Goal: Task Accomplishment & Management: Manage account settings

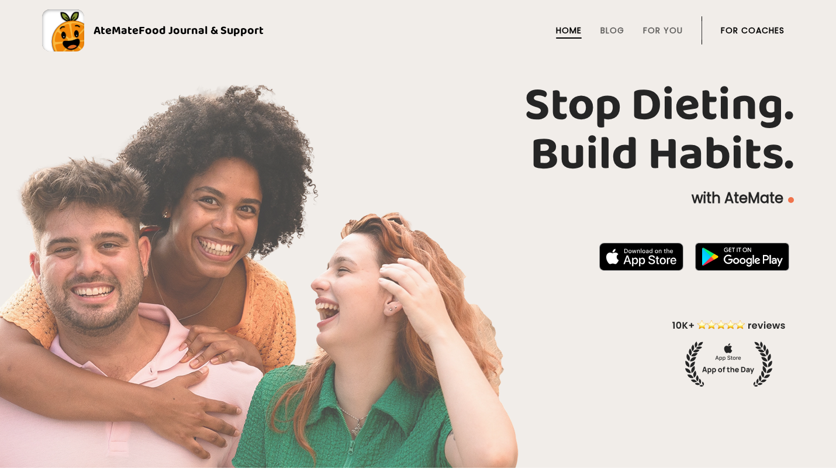
click at [715, 39] on ul "Home Blog For You For Coaches" at bounding box center [653, 30] width 261 height 28
click at [731, 31] on link "For Coaches" at bounding box center [752, 30] width 64 height 9
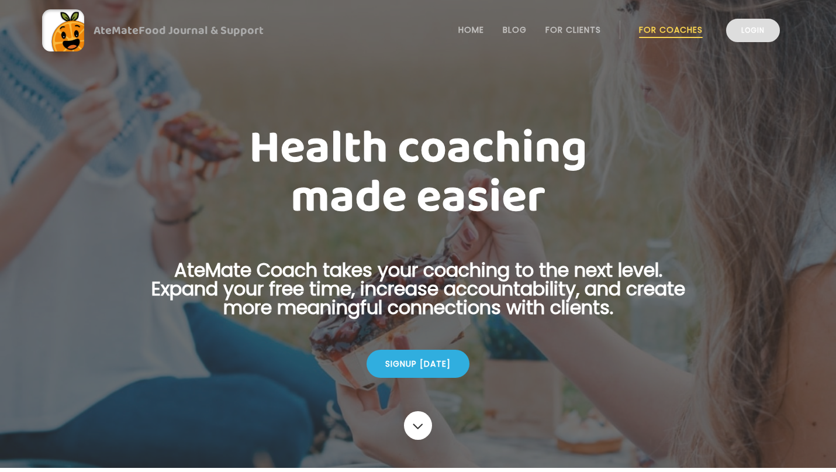
click at [750, 30] on link "Login" at bounding box center [753, 30] width 54 height 23
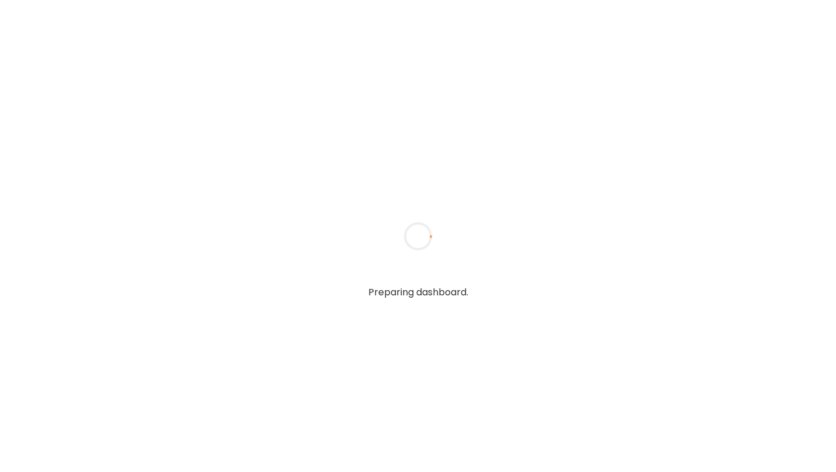
type input "**********"
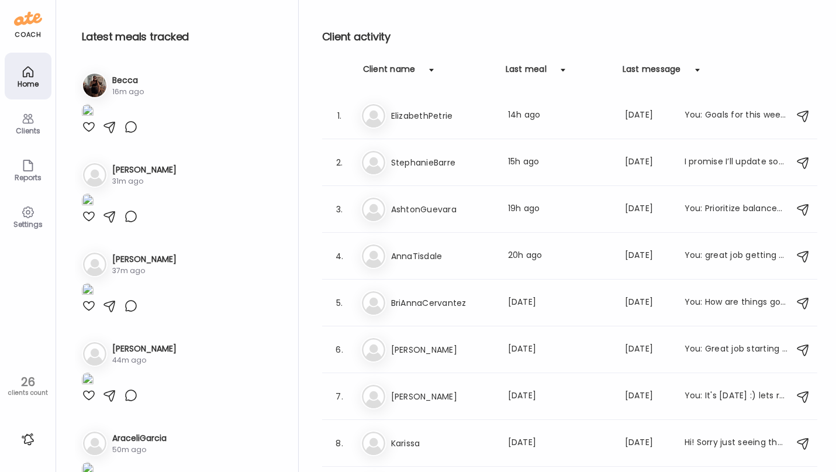
click at [130, 134] on div at bounding box center [131, 127] width 14 height 14
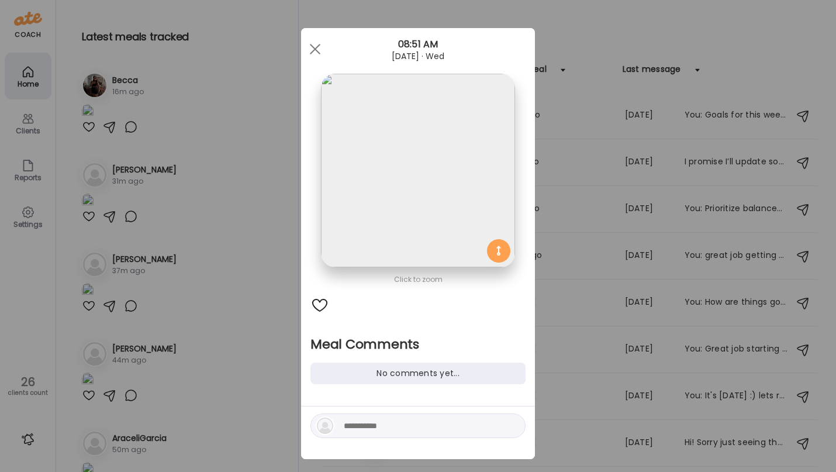
click at [391, 417] on div at bounding box center [417, 425] width 215 height 25
click at [387, 418] on textarea at bounding box center [423, 425] width 158 height 14
type textarea "*******"
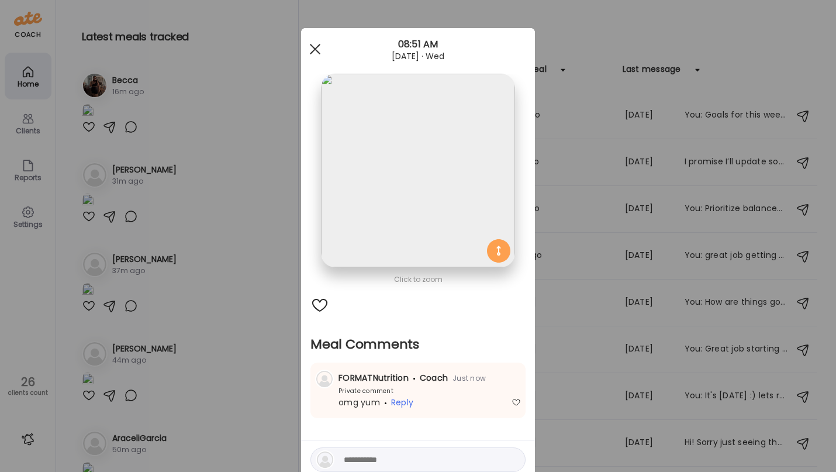
click at [311, 49] on div at bounding box center [314, 48] width 23 height 23
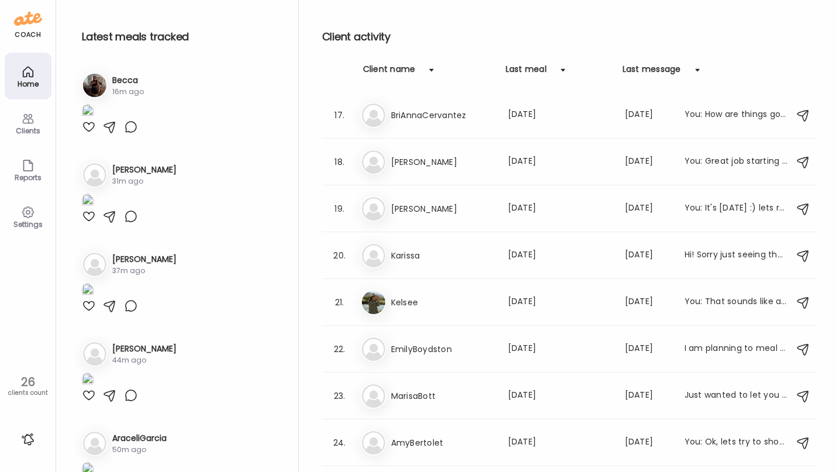
scroll to position [830, 0]
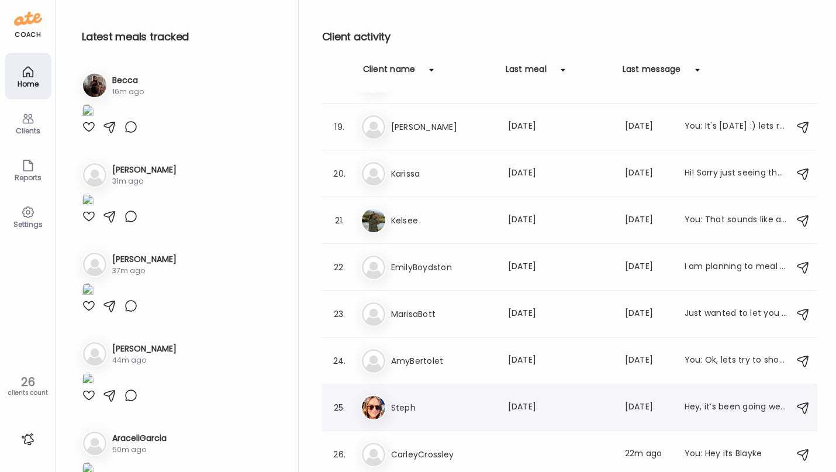
click at [458, 397] on div "St Steph Last meal: [DATE] Last message: [DATE] Hey, it’s been going well. I ha…" at bounding box center [571, 407] width 421 height 26
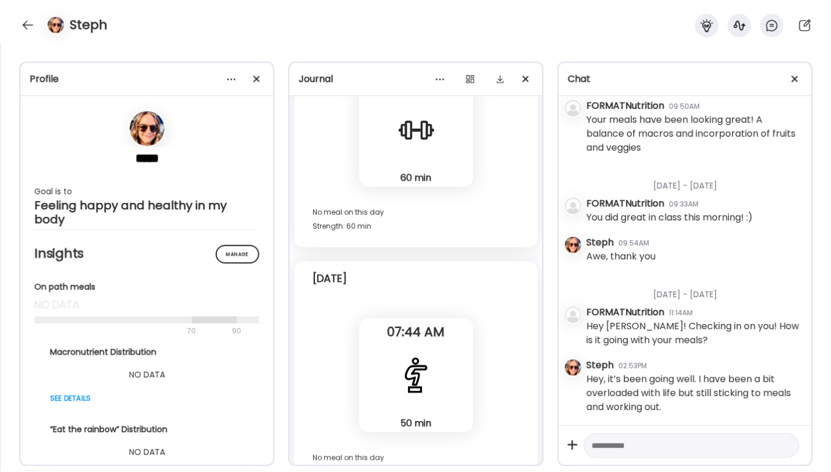
scroll to position [14608, 0]
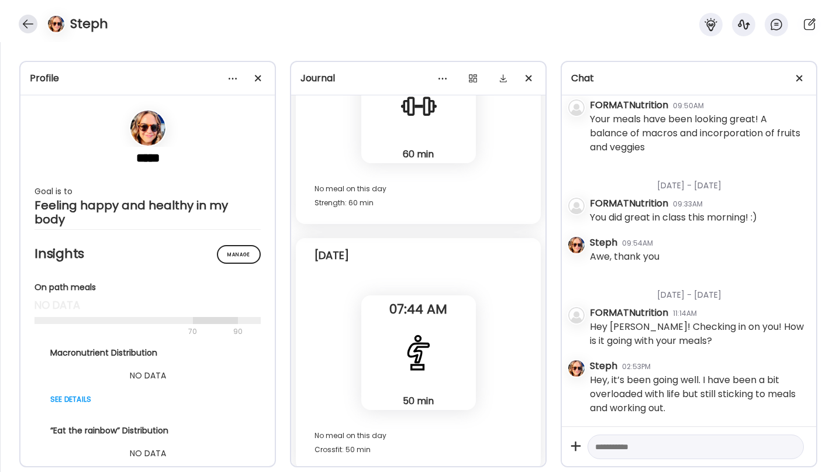
click at [23, 27] on div at bounding box center [28, 24] width 19 height 19
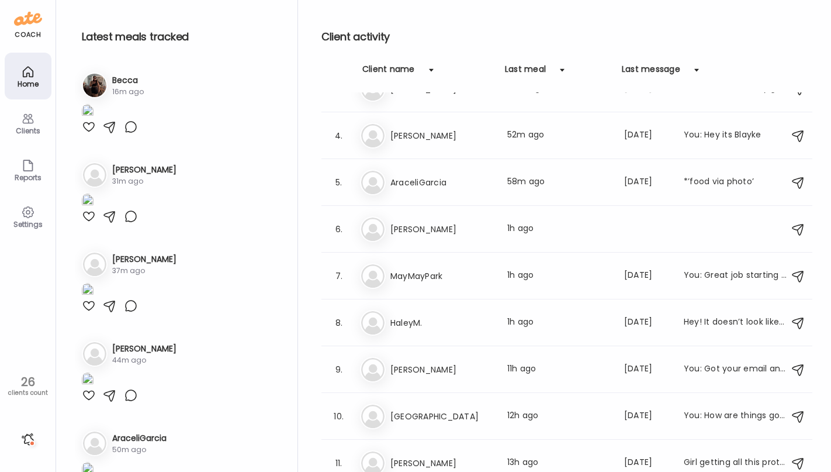
scroll to position [0, 0]
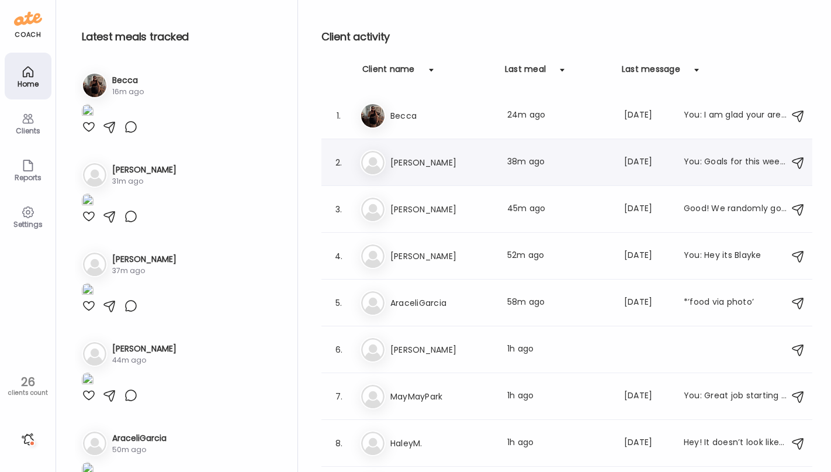
click at [436, 175] on div "Ma [PERSON_NAME] Last meal: 38m ago Last message: [DATE] You: Goals for this we…" at bounding box center [568, 163] width 417 height 26
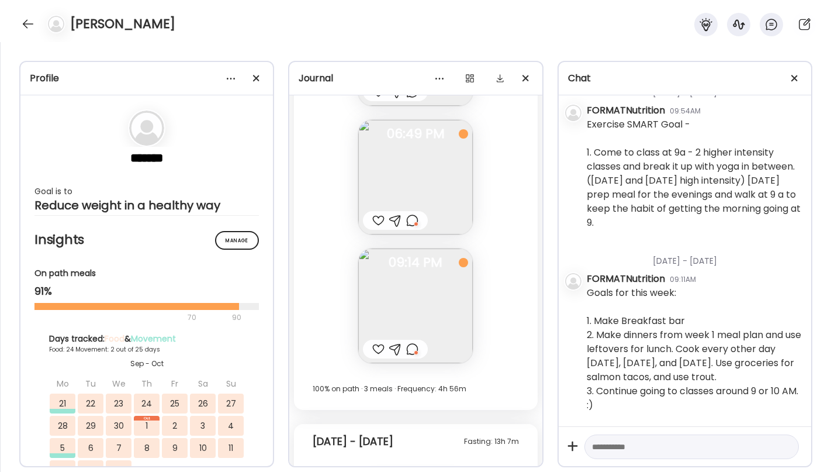
scroll to position [13354, 0]
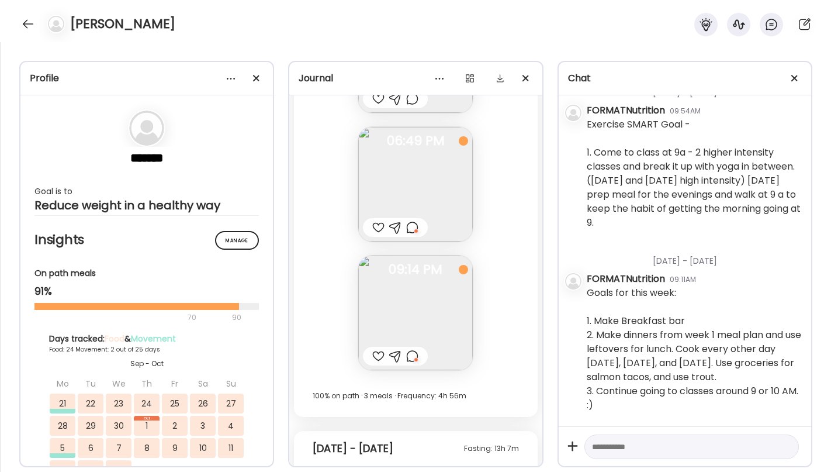
click at [432, 324] on img at bounding box center [415, 312] width 115 height 115
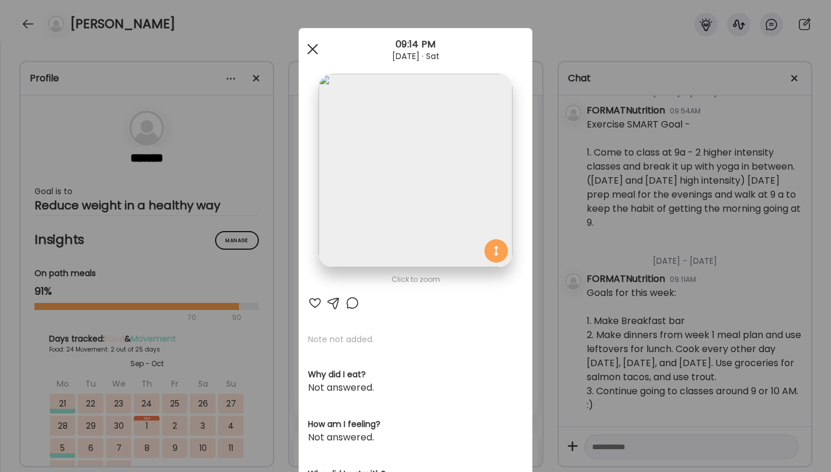
click at [314, 53] on div at bounding box center [312, 48] width 23 height 23
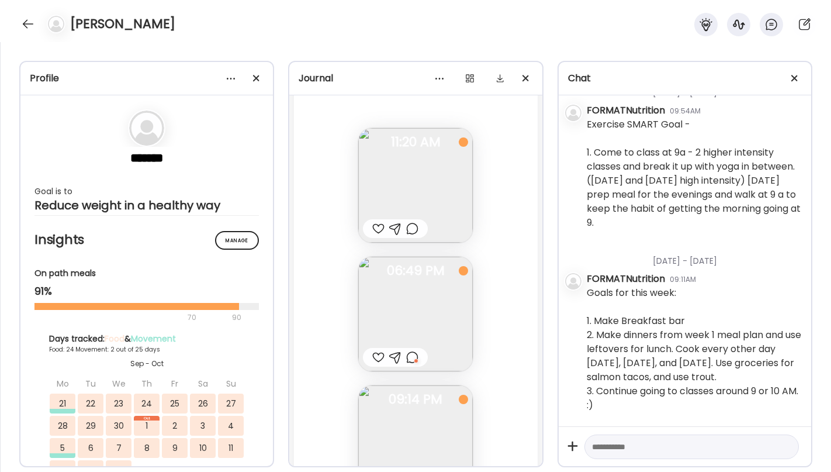
scroll to position [13225, 0]
click at [403, 324] on img at bounding box center [415, 312] width 115 height 115
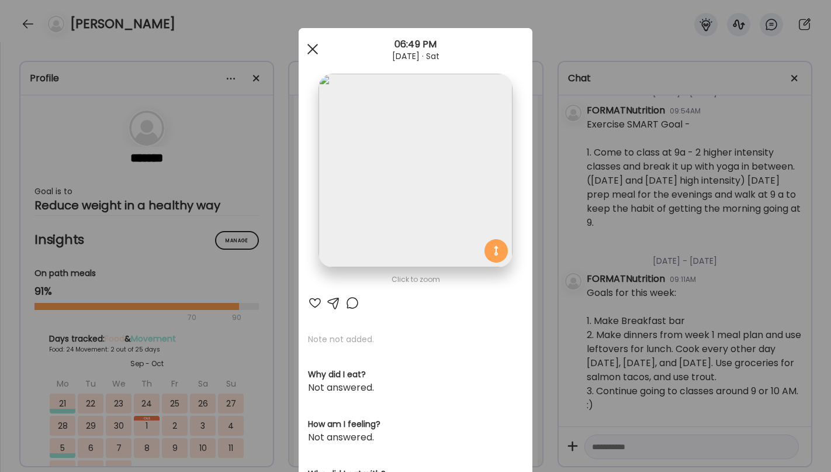
click at [310, 50] on span at bounding box center [312, 49] width 11 height 11
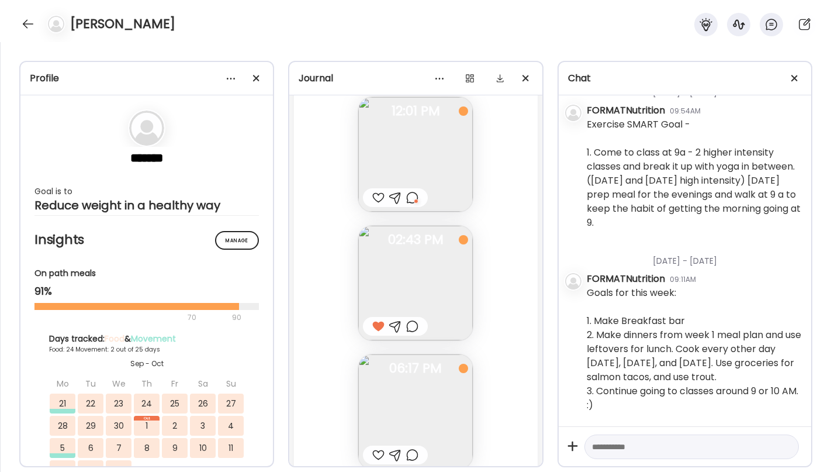
scroll to position [14581, 0]
click at [25, 20] on div at bounding box center [28, 24] width 19 height 19
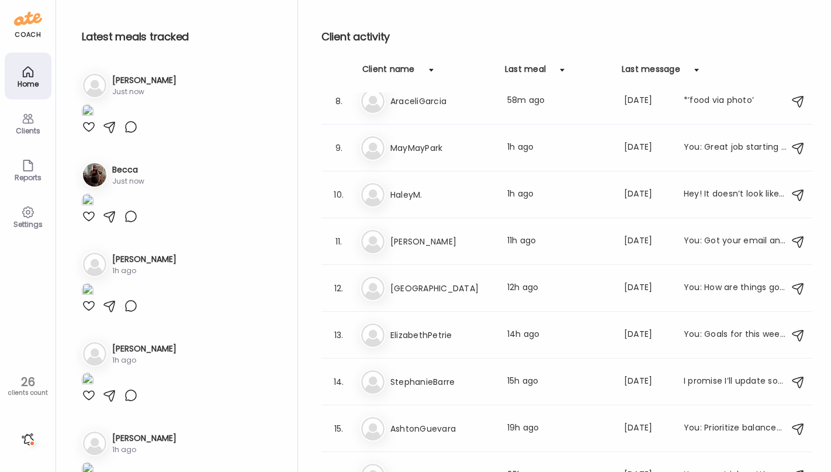
scroll to position [359, 0]
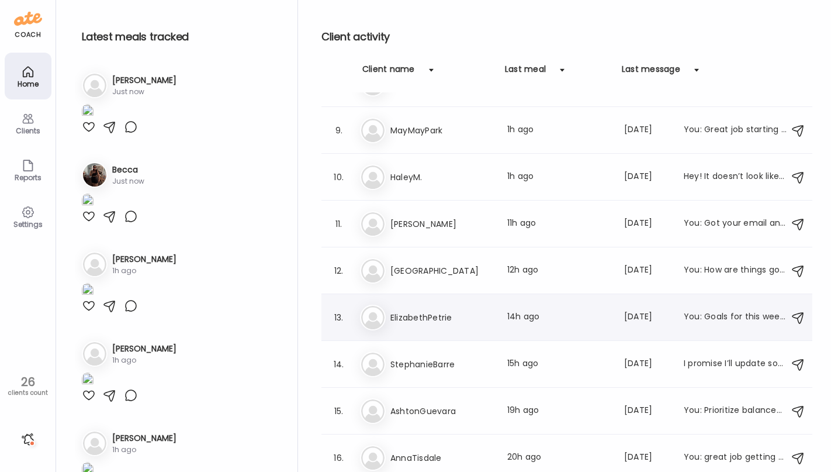
click at [472, 314] on h3 "ElizabethPetrie" at bounding box center [441, 317] width 103 height 14
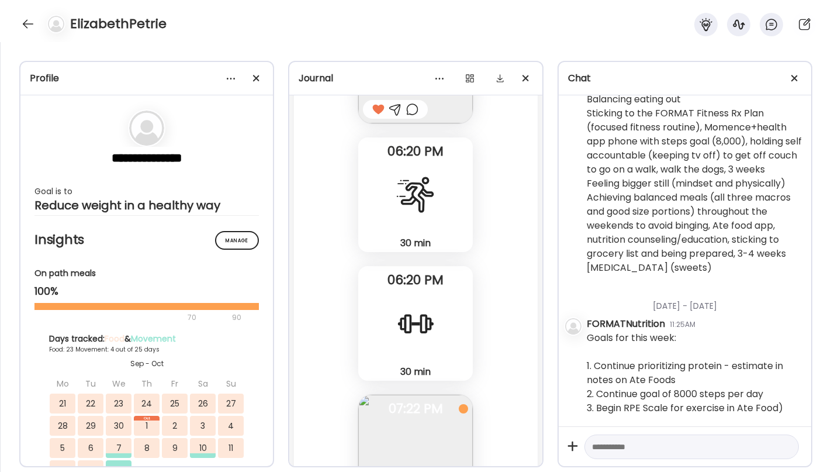
scroll to position [14166, 0]
click at [410, 327] on div at bounding box center [415, 320] width 42 height 42
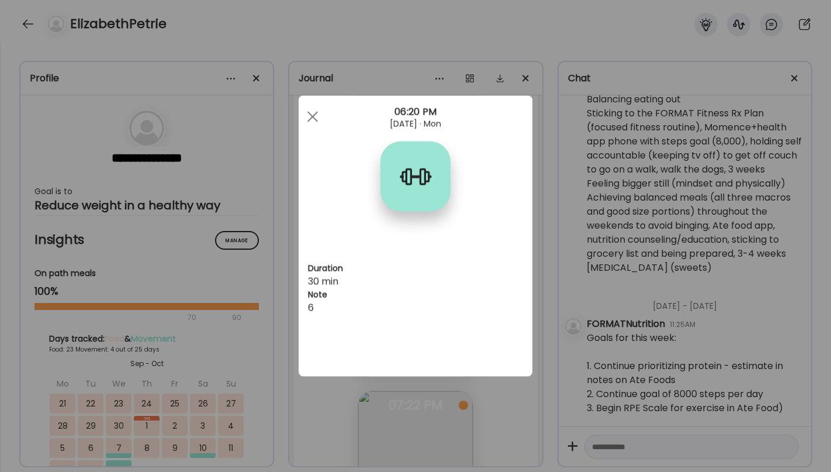
click at [313, 394] on div "Ate Coach Dashboard Wahoo! It’s official Take a moment to set up your Coach Pro…" at bounding box center [415, 236] width 831 height 472
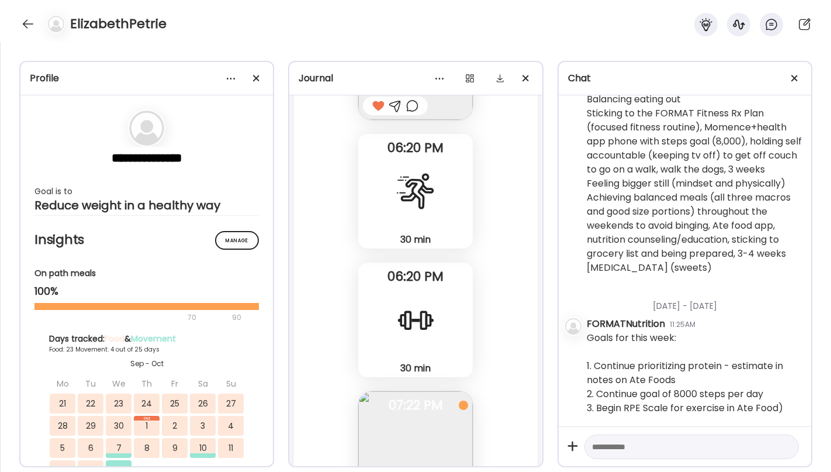
click at [411, 231] on div "30 min Cardio" at bounding box center [415, 191] width 115 height 115
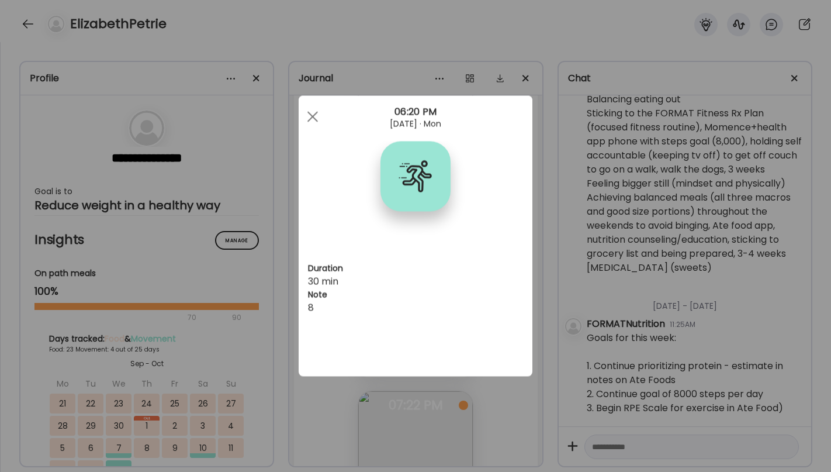
click at [311, 412] on div "Ate Coach Dashboard Wahoo! It’s official Take a moment to set up your Coach Pro…" at bounding box center [415, 236] width 831 height 472
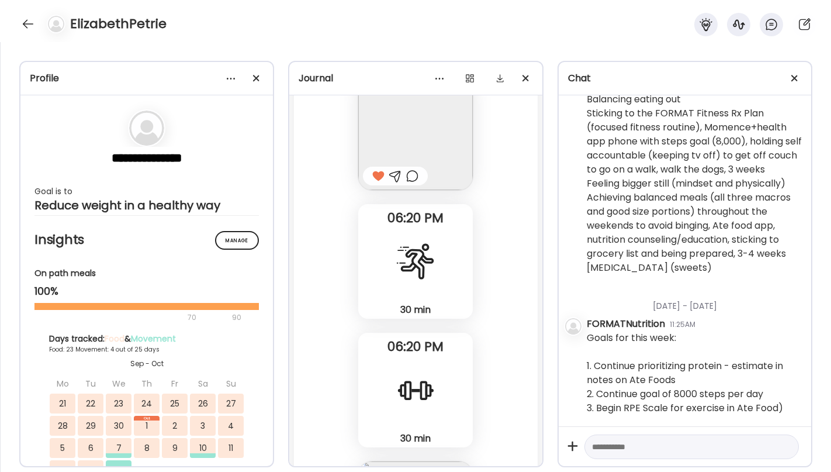
scroll to position [14101, 0]
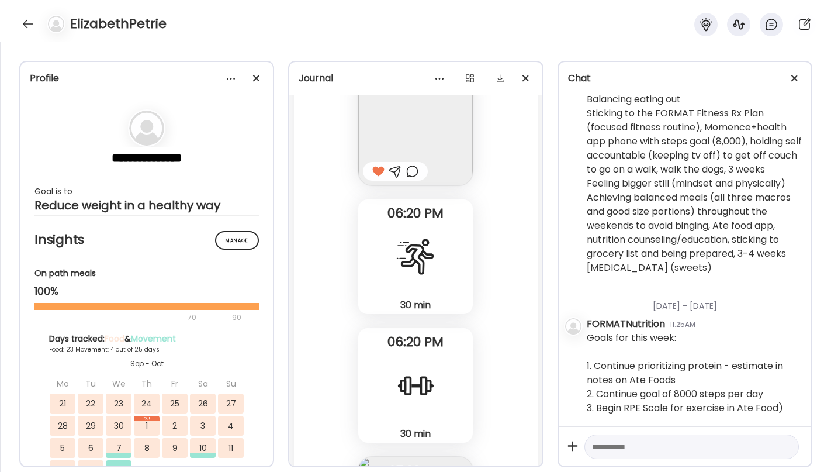
click at [426, 265] on div at bounding box center [415, 256] width 42 height 42
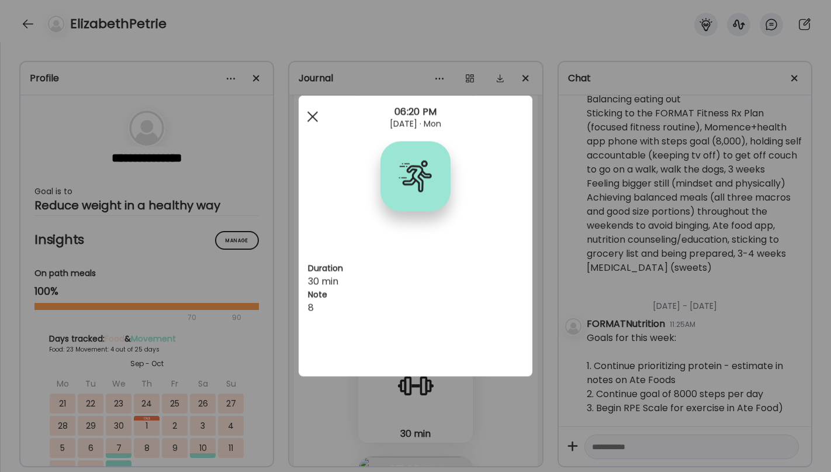
click at [312, 116] on span at bounding box center [312, 116] width 11 height 11
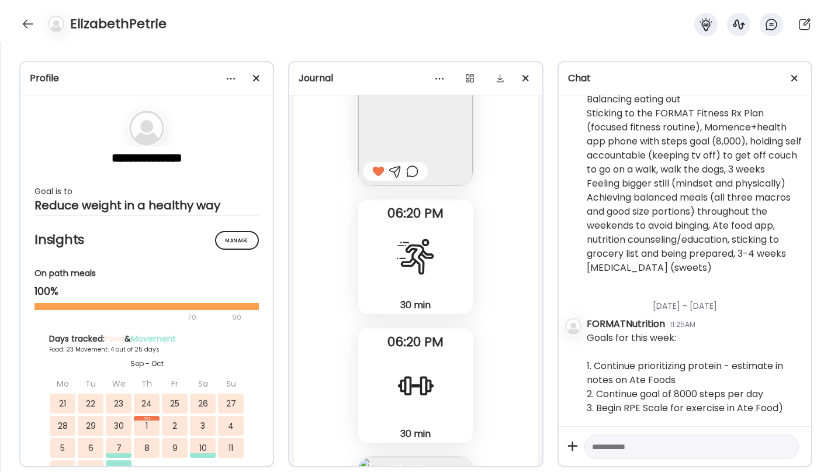
click at [438, 264] on div "30 min Cardio" at bounding box center [415, 256] width 115 height 115
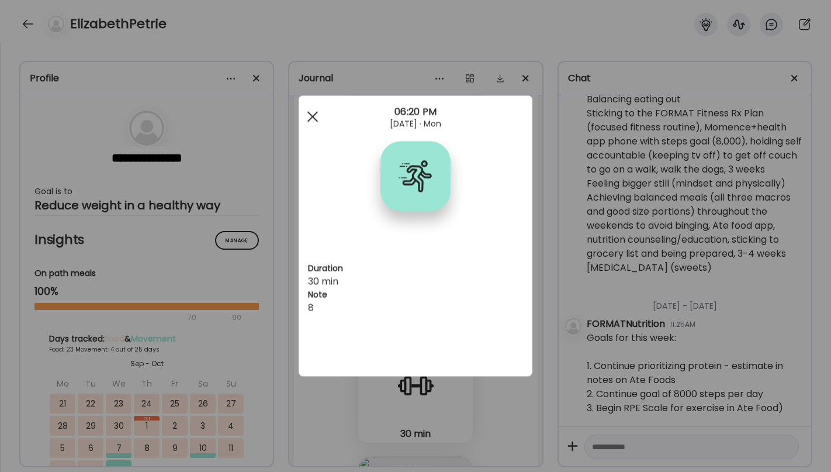
click at [314, 115] on span at bounding box center [312, 116] width 11 height 11
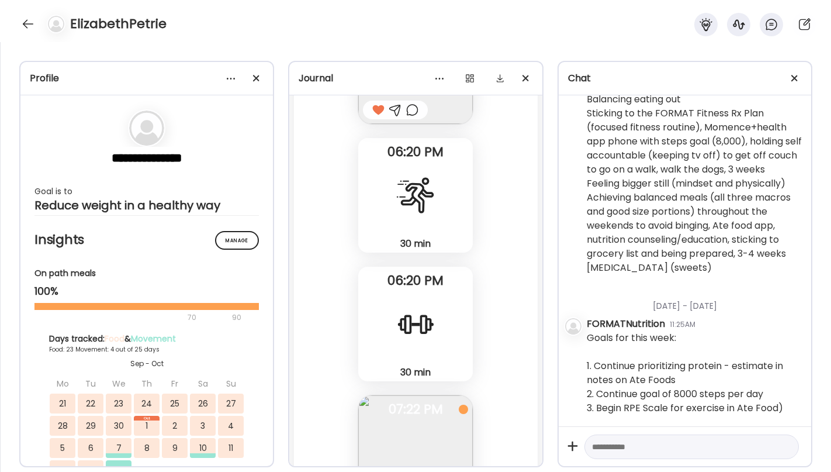
scroll to position [14171, 0]
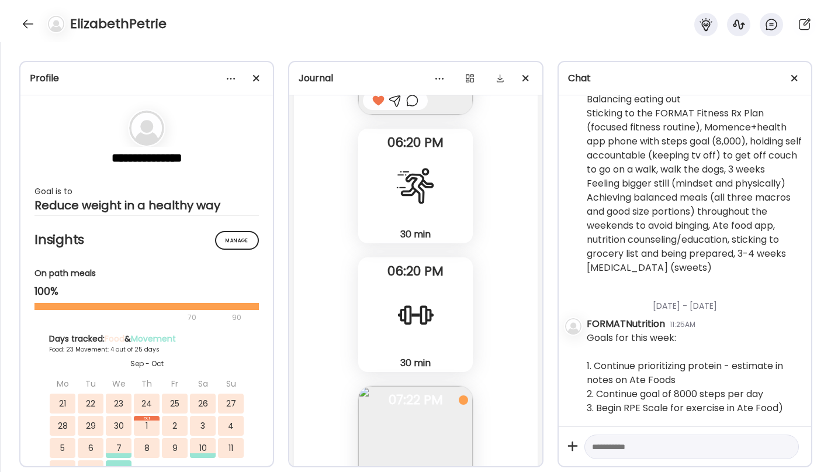
click at [382, 322] on div "30 min Strength" at bounding box center [415, 314] width 115 height 115
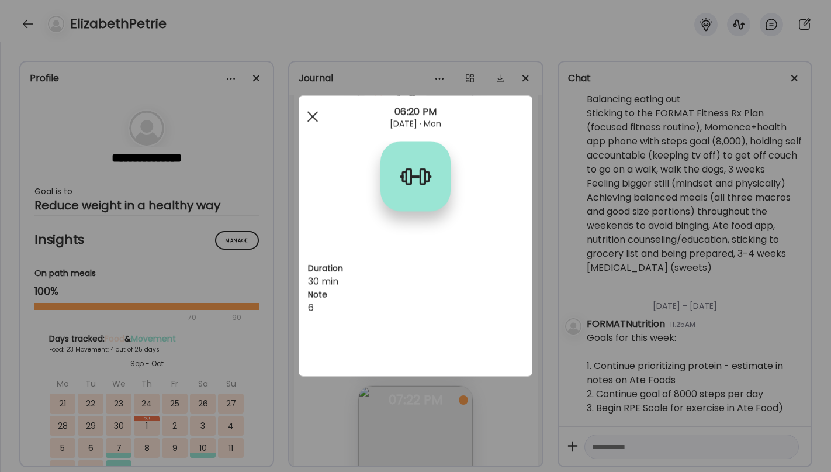
click at [313, 115] on span at bounding box center [312, 116] width 11 height 11
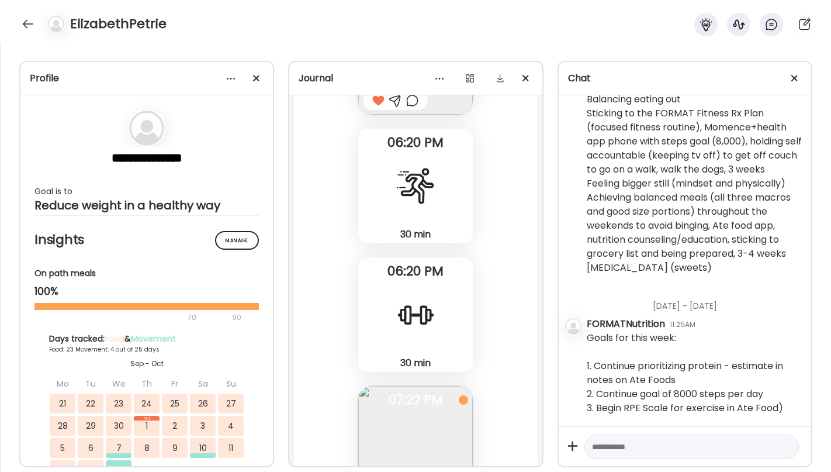
click at [406, 239] on div "30 min" at bounding box center [415, 234] width 105 height 12
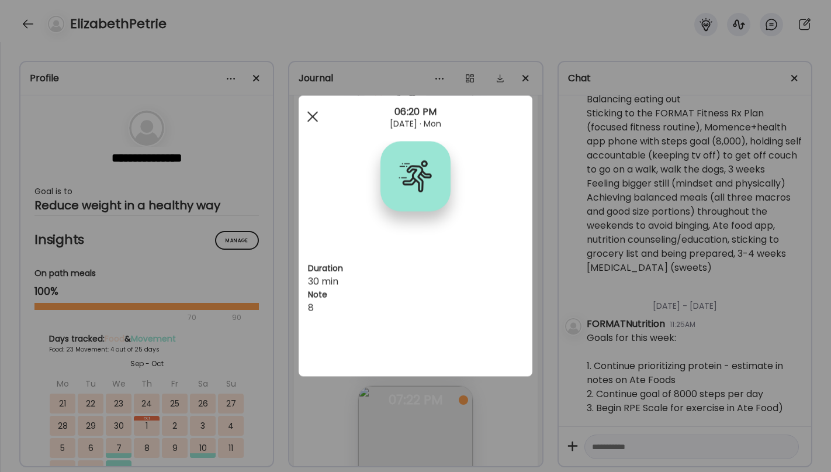
click at [307, 115] on div at bounding box center [312, 116] width 23 height 23
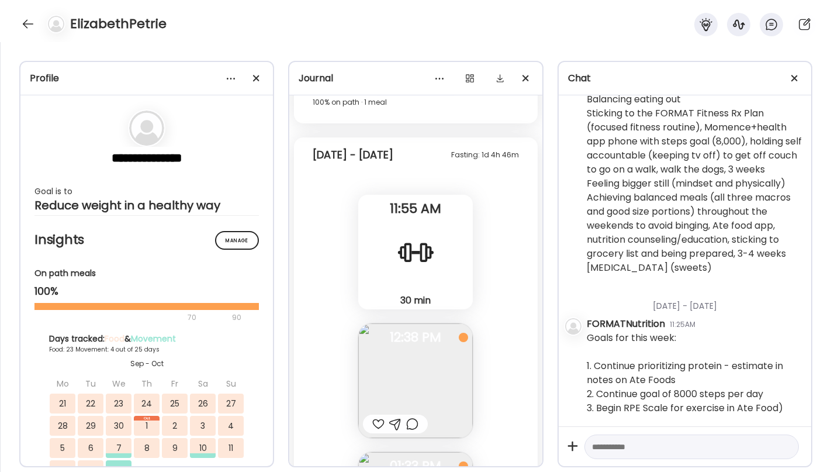
scroll to position [12497, 0]
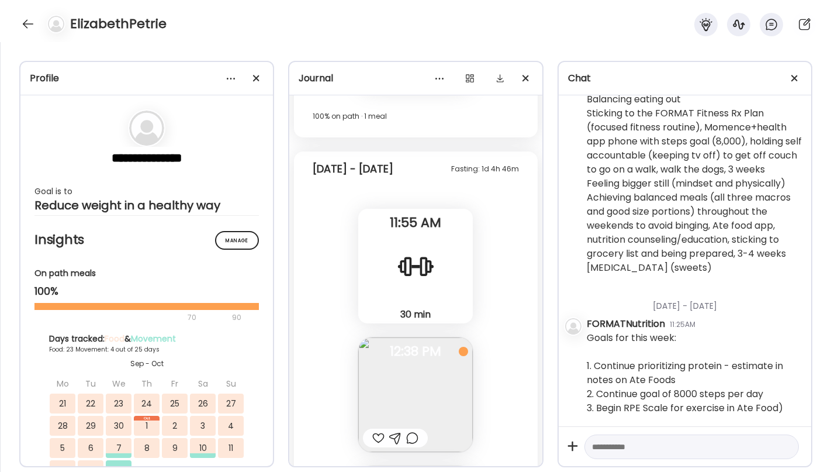
click at [420, 284] on div at bounding box center [415, 266] width 42 height 42
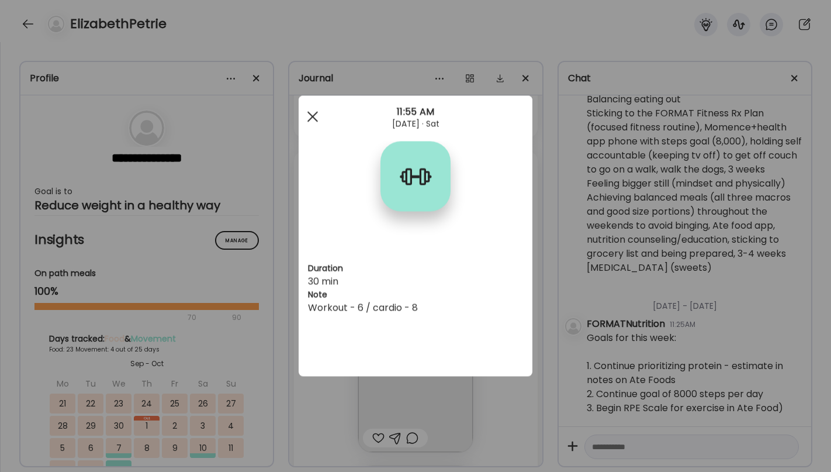
click at [310, 115] on div at bounding box center [312, 116] width 23 height 23
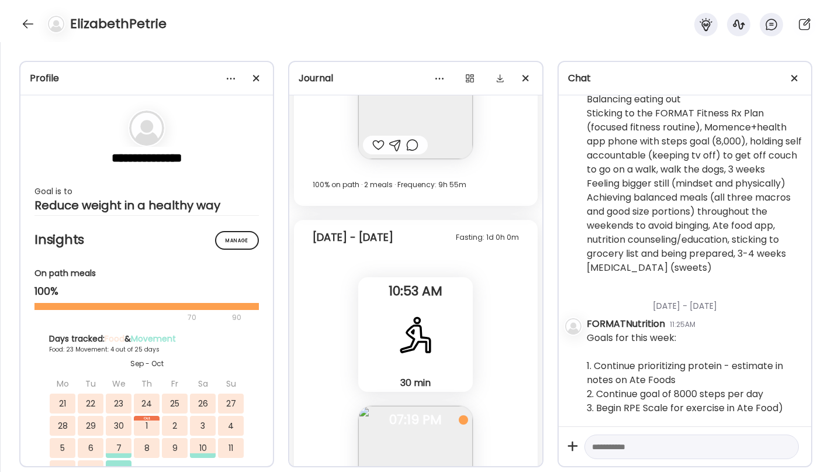
scroll to position [11198, 0]
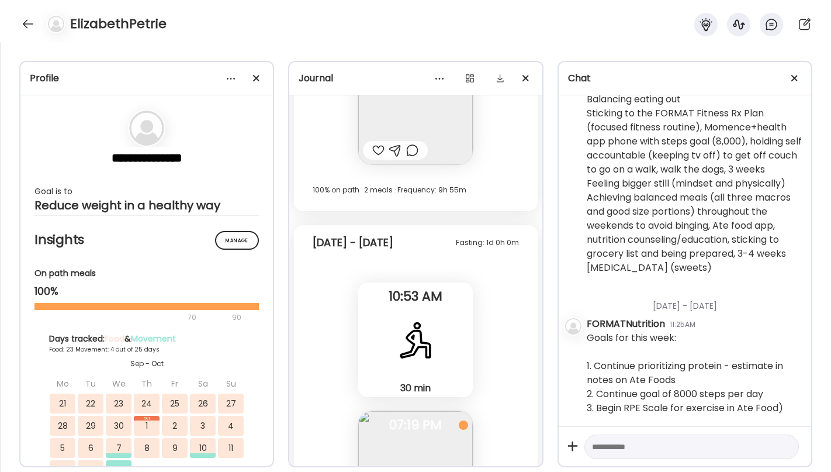
click at [411, 341] on div at bounding box center [415, 339] width 42 height 42
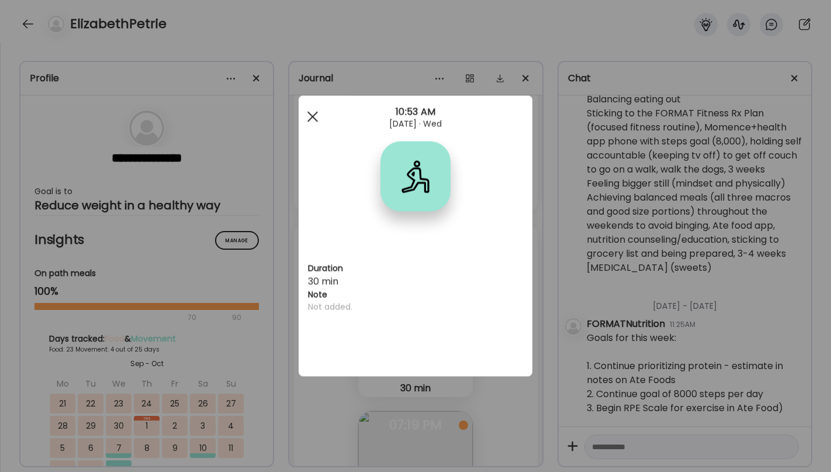
click at [308, 118] on div at bounding box center [312, 116] width 23 height 23
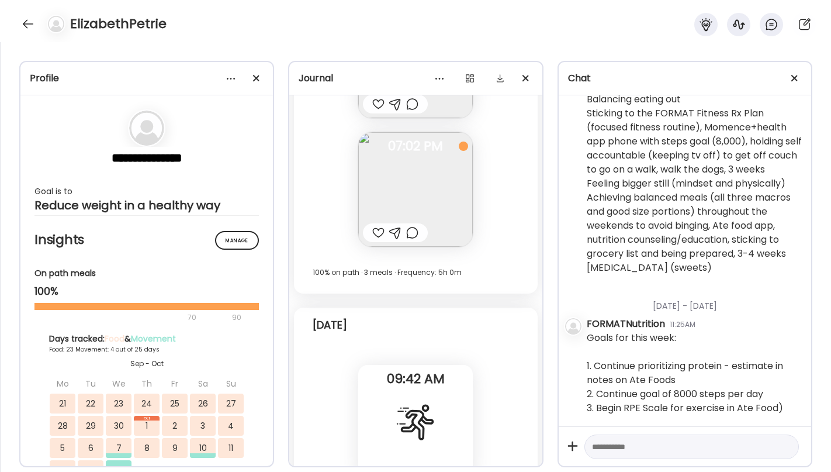
scroll to position [15136, 0]
